Goal: Find specific page/section: Find specific page/section

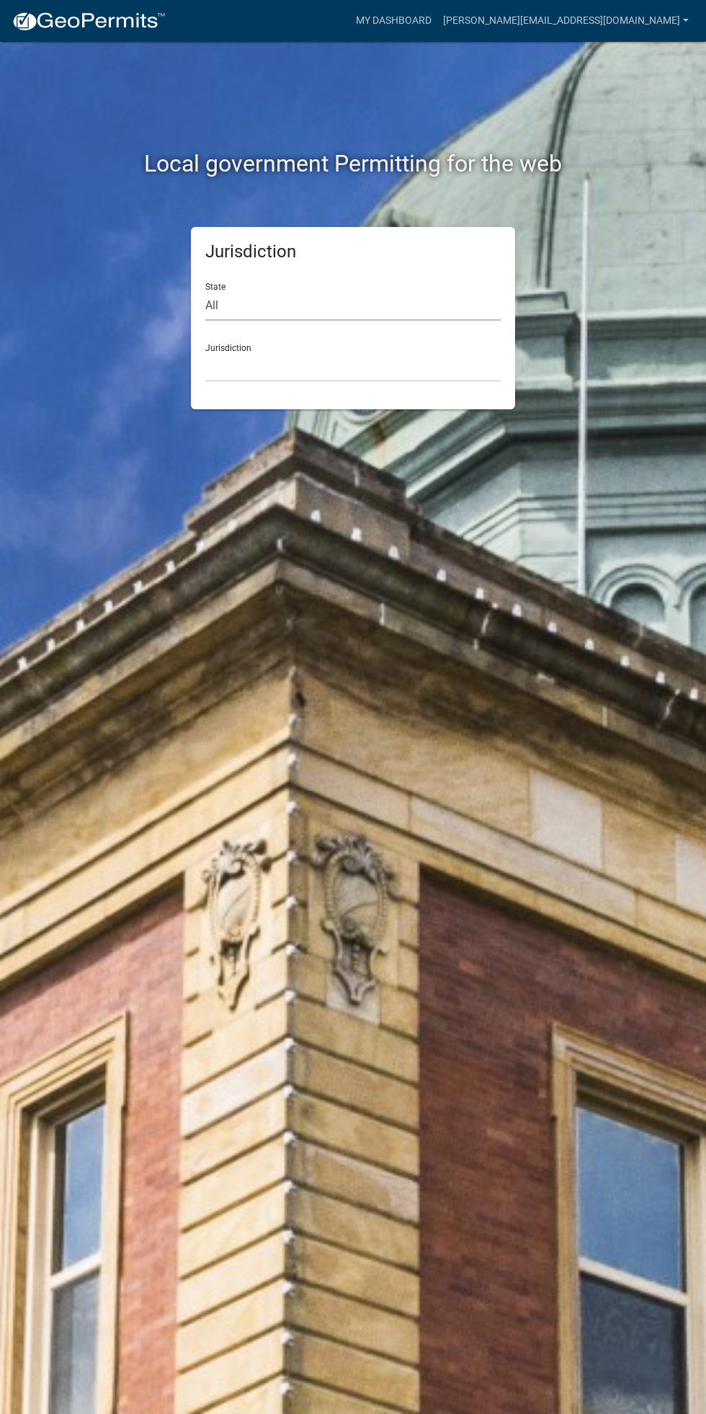
click at [342, 301] on select "All [US_STATE] [US_STATE] [US_STATE] [US_STATE] [US_STATE] [US_STATE] [US_STATE…" at bounding box center [352, 306] width 295 height 30
select select "[US_STATE]"
click at [205, 291] on select "All [US_STATE] [US_STATE] [US_STATE] [US_STATE] [US_STATE] [US_STATE] [US_STATE…" at bounding box center [352, 306] width 295 height 30
click at [313, 368] on select "[GEOGRAPHIC_DATA], [US_STATE] [GEOGRAPHIC_DATA], [US_STATE] [GEOGRAPHIC_DATA], …" at bounding box center [352, 367] width 295 height 30
